Goal: Information Seeking & Learning: Learn about a topic

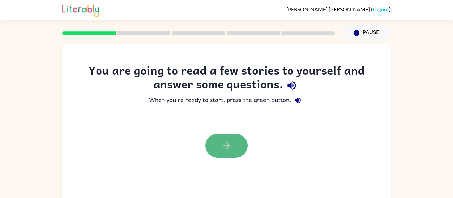
click at [227, 144] on icon "button" at bounding box center [227, 146] width 12 height 12
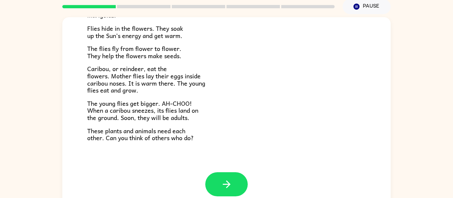
scroll to position [34, 0]
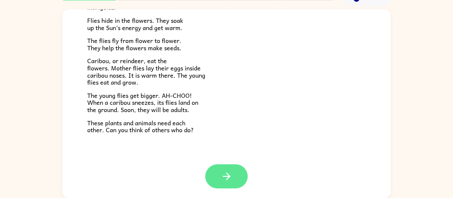
click at [227, 174] on icon "button" at bounding box center [226, 177] width 8 height 8
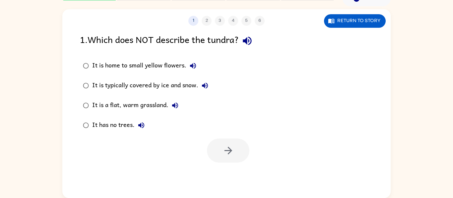
scroll to position [0, 0]
click at [143, 65] on div "It is home to small yellow flowers." at bounding box center [145, 65] width 107 height 13
click at [225, 143] on button "button" at bounding box center [228, 151] width 42 height 24
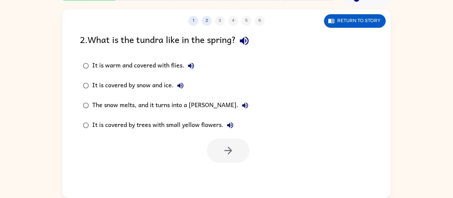
click at [151, 104] on div "The snow melts, and it turns into a [PERSON_NAME]." at bounding box center [171, 105] width 159 height 13
click at [237, 151] on button "button" at bounding box center [228, 151] width 42 height 24
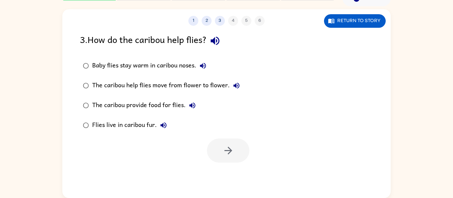
click at [107, 82] on div "The caribou help flies move from flower to flower." at bounding box center [167, 85] width 151 height 13
click at [217, 148] on button "button" at bounding box center [228, 151] width 42 height 24
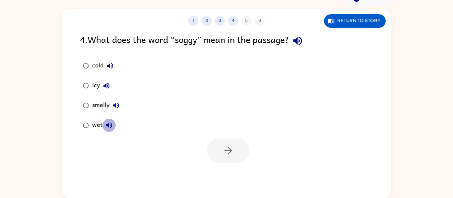
click at [107, 126] on icon "button" at bounding box center [109, 126] width 6 height 6
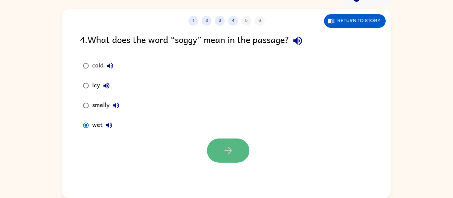
click at [221, 152] on button "button" at bounding box center [228, 151] width 42 height 24
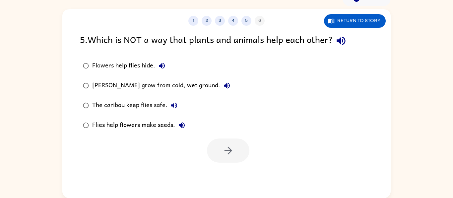
click at [171, 126] on div "Flies help flowers make seeds." at bounding box center [140, 125] width 96 height 13
click at [213, 149] on button "button" at bounding box center [228, 151] width 42 height 24
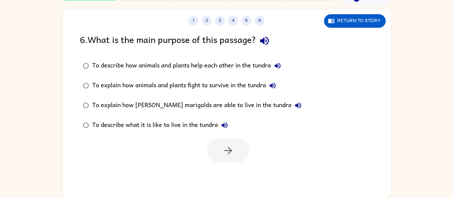
click at [171, 124] on div "To describe what it is like to live in the tundra" at bounding box center [161, 125] width 139 height 13
click at [223, 152] on icon "button" at bounding box center [228, 151] width 12 height 12
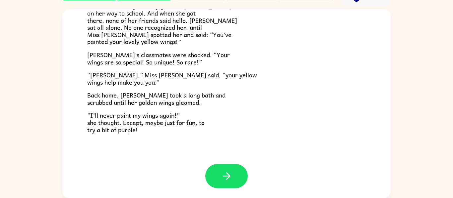
scroll to position [172, 0]
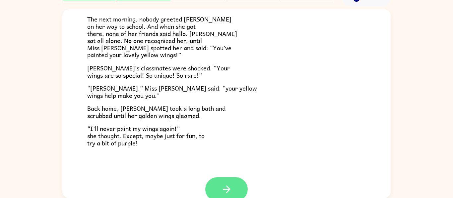
click at [216, 185] on button "button" at bounding box center [226, 190] width 42 height 24
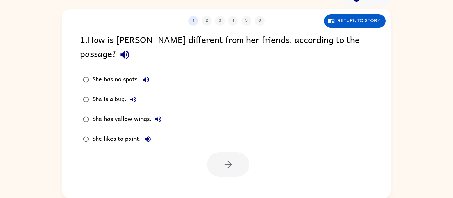
scroll to position [0, 0]
click at [134, 113] on div "She has yellow wings." at bounding box center [128, 119] width 73 height 13
click at [235, 153] on button "button" at bounding box center [228, 165] width 42 height 24
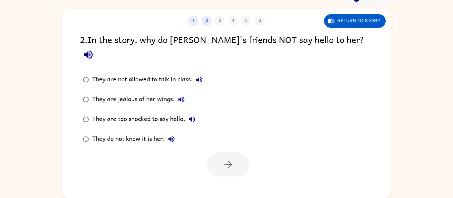
click at [144, 113] on div "They are too shocked to say hello." at bounding box center [145, 119] width 106 height 13
click at [214, 153] on button "button" at bounding box center [228, 165] width 42 height 24
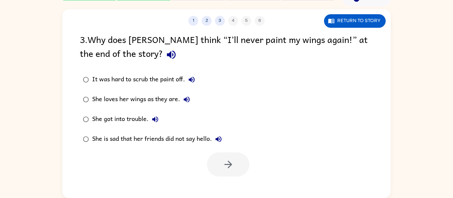
click at [165, 54] on icon "button" at bounding box center [171, 55] width 12 height 12
click at [132, 50] on div "3 . Why does [PERSON_NAME] think “I’ll never paint my wings again!” at the end …" at bounding box center [226, 47] width 293 height 31
click at [186, 100] on icon "button" at bounding box center [187, 100] width 6 height 6
click at [168, 98] on div "She loves her wings as they are." at bounding box center [142, 99] width 101 height 13
click at [233, 165] on icon "button" at bounding box center [228, 165] width 12 height 12
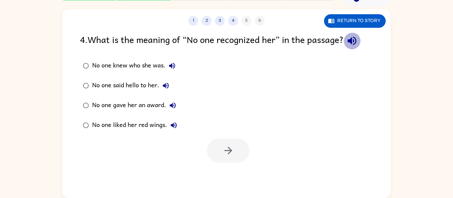
click at [354, 40] on icon "button" at bounding box center [351, 41] width 9 height 9
click at [105, 124] on div "No one liked her red wings." at bounding box center [136, 125] width 88 height 13
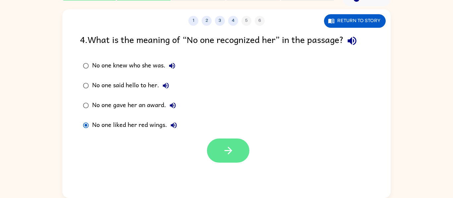
click at [227, 154] on icon "button" at bounding box center [228, 151] width 12 height 12
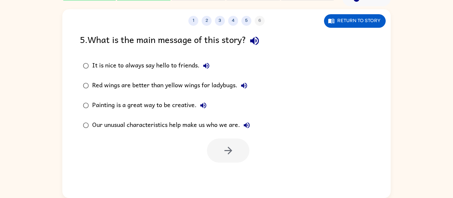
click at [258, 41] on icon "button" at bounding box center [254, 41] width 9 height 9
click at [135, 121] on div "Our unusual characteristics help make us who we are." at bounding box center [172, 125] width 161 height 13
click at [217, 147] on button "button" at bounding box center [228, 151] width 42 height 24
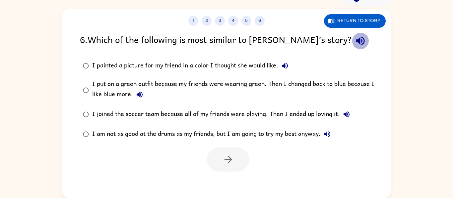
click at [355, 39] on icon "button" at bounding box center [359, 41] width 9 height 9
click at [203, 81] on div "I put on a green outfit because my friends were wearing green. Then I changed b…" at bounding box center [237, 90] width 290 height 22
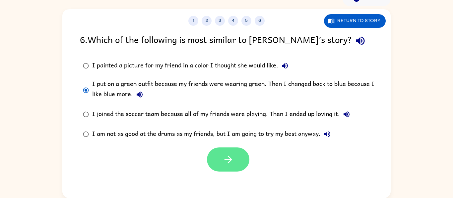
click at [232, 162] on icon "button" at bounding box center [228, 160] width 12 height 12
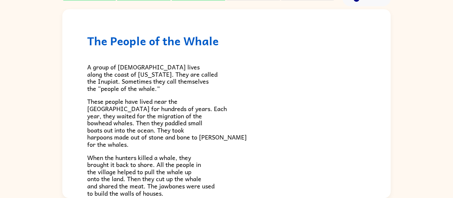
click at [206, 66] on p "A group of [DEMOGRAPHIC_DATA] lives along the coast of [US_STATE]. They are cal…" at bounding box center [226, 78] width 278 height 28
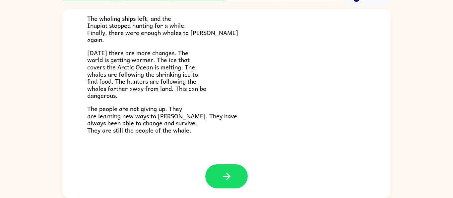
scroll to position [223, 0]
click at [198, 38] on p "The whaling ships left, and the Inupiat stopped hunting for a while. Finally, t…" at bounding box center [226, 29] width 278 height 28
click at [219, 171] on button "button" at bounding box center [226, 176] width 42 height 24
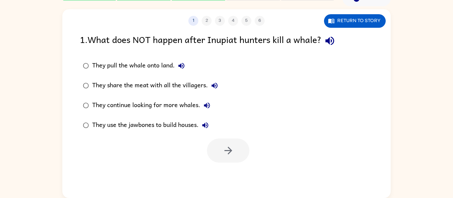
scroll to position [0, 0]
click at [171, 104] on div "They continue looking for more whales." at bounding box center [152, 105] width 121 height 13
click at [227, 145] on icon "button" at bounding box center [228, 151] width 12 height 12
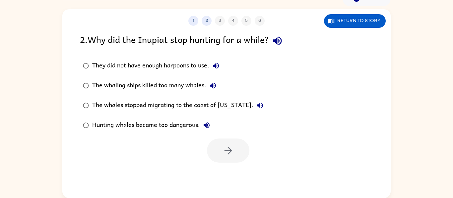
click at [158, 85] on div "The whaling ships killed too many whales." at bounding box center [155, 85] width 127 height 13
click at [226, 142] on button "button" at bounding box center [228, 151] width 42 height 24
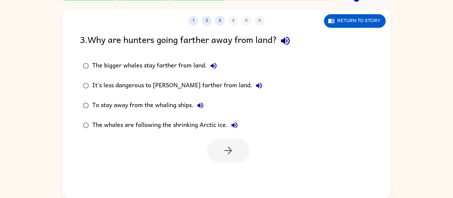
click at [153, 125] on div "The whales are following the shrinking Arctic ice." at bounding box center [166, 125] width 149 height 13
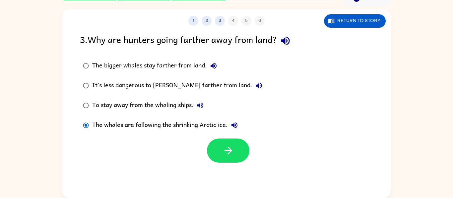
click at [126, 102] on div "To stay away from the whaling ships." at bounding box center [149, 105] width 115 height 13
click at [218, 155] on button "button" at bounding box center [228, 151] width 42 height 24
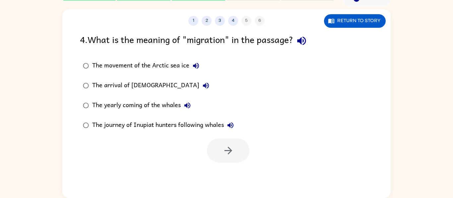
click at [149, 105] on div "The yearly coming of the whales" at bounding box center [143, 105] width 102 height 13
click at [223, 144] on button "button" at bounding box center [228, 151] width 42 height 24
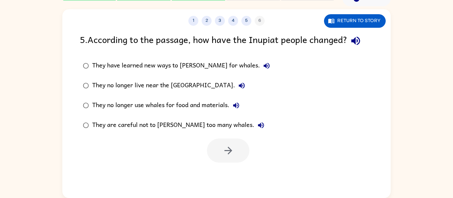
click at [190, 63] on div "They have learned new ways to [PERSON_NAME] for whales." at bounding box center [182, 65] width 181 height 13
click at [236, 160] on button "button" at bounding box center [228, 151] width 42 height 24
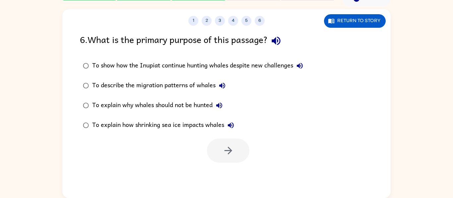
click at [232, 63] on div "To show how the Inupiat continue hunting whales despite new challenges" at bounding box center [199, 65] width 214 height 13
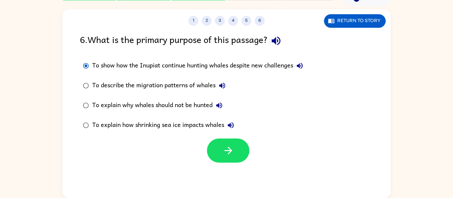
click at [222, 163] on div "1 2 3 4 5 6 Return to story 6 . What is the primary purpose of this passage? To…" at bounding box center [226, 103] width 328 height 189
click at [225, 122] on button "To explain how shrinking sea ice impacts whales" at bounding box center [230, 125] width 13 height 13
click at [223, 138] on div at bounding box center [226, 148] width 328 height 27
click at [223, 144] on button "button" at bounding box center [228, 151] width 42 height 24
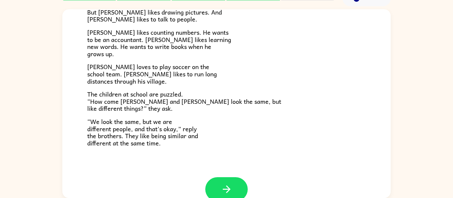
scroll to position [143, 0]
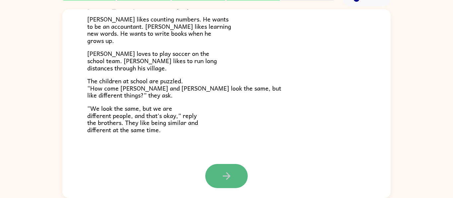
click at [228, 173] on icon "button" at bounding box center [227, 177] width 12 height 12
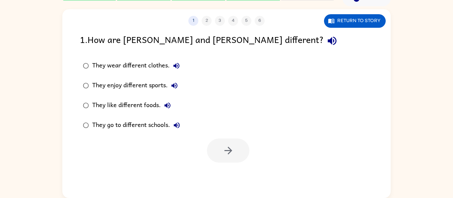
scroll to position [0, 0]
click at [146, 85] on div "They enjoy different sports." at bounding box center [136, 85] width 89 height 13
click at [221, 149] on button "button" at bounding box center [228, 151] width 42 height 24
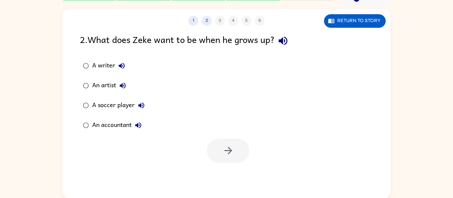
click at [104, 125] on div "An accountant" at bounding box center [118, 125] width 53 height 13
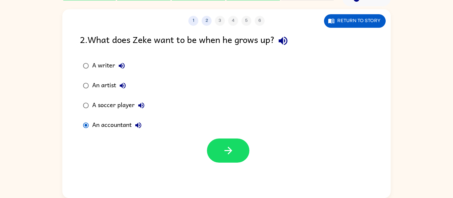
click at [227, 136] on div at bounding box center [226, 148] width 328 height 27
click at [224, 148] on icon "button" at bounding box center [228, 151] width 12 height 12
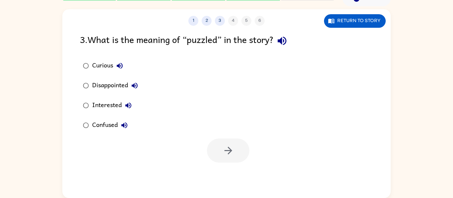
click at [116, 122] on div "Confused" at bounding box center [111, 125] width 39 height 13
click at [223, 146] on icon "button" at bounding box center [228, 151] width 12 height 12
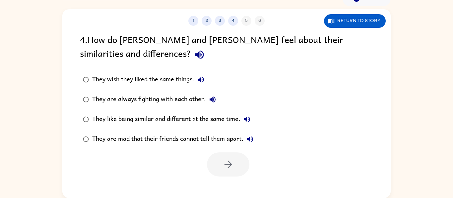
click at [207, 116] on div "They like being similar and different at the same time." at bounding box center [172, 119] width 161 height 13
click at [239, 167] on button "button" at bounding box center [228, 165] width 42 height 24
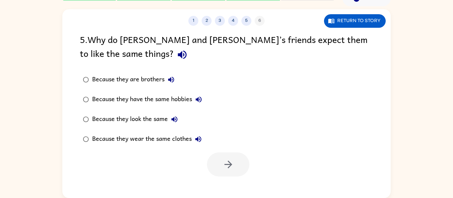
click at [114, 118] on div "Because they look the same" at bounding box center [136, 119] width 89 height 13
click at [233, 160] on icon "button" at bounding box center [228, 165] width 12 height 12
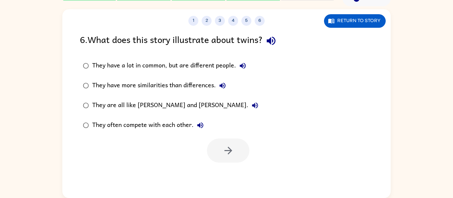
click at [206, 65] on div "They have a lot in common, but are different people." at bounding box center [170, 65] width 157 height 13
click at [225, 151] on icon "button" at bounding box center [228, 151] width 8 height 8
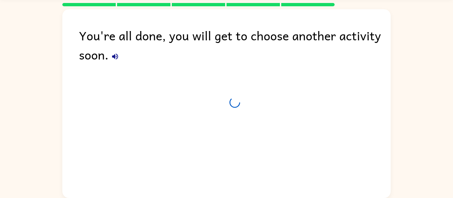
scroll to position [23, 0]
